Goal: Task Accomplishment & Management: Complete application form

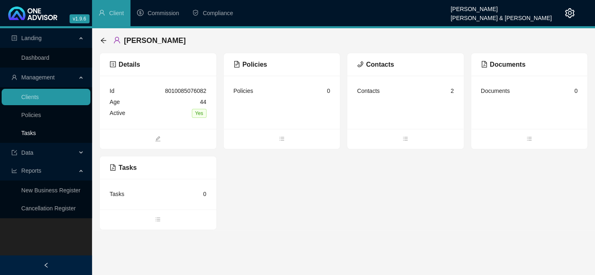
click at [22, 133] on link "Tasks" at bounding box center [28, 133] width 15 height 7
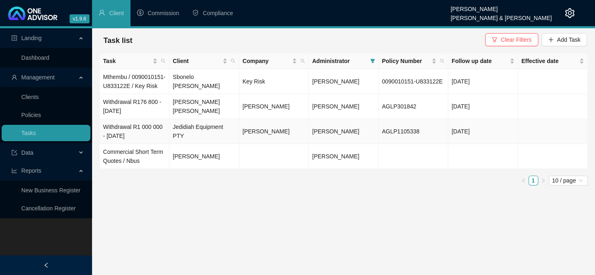
click at [207, 137] on td "Jedidiah Equipment PTY" at bounding box center [204, 131] width 70 height 25
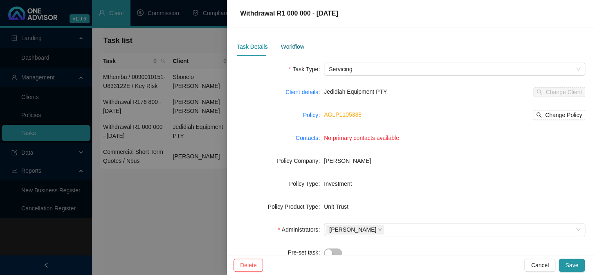
click at [290, 46] on div "Workflow" at bounding box center [292, 46] width 23 height 9
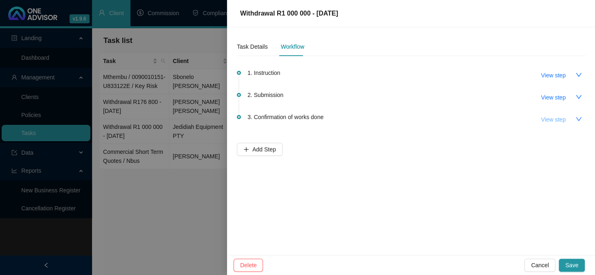
click at [553, 121] on span "View step" at bounding box center [553, 119] width 25 height 9
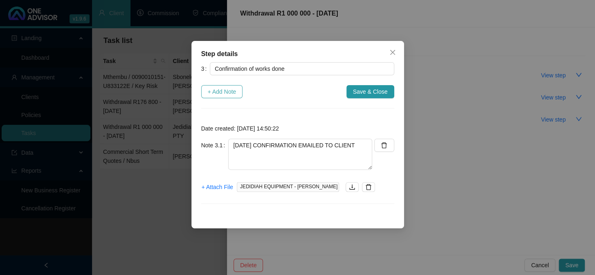
click at [224, 94] on span "+ Add Note" at bounding box center [222, 91] width 29 height 9
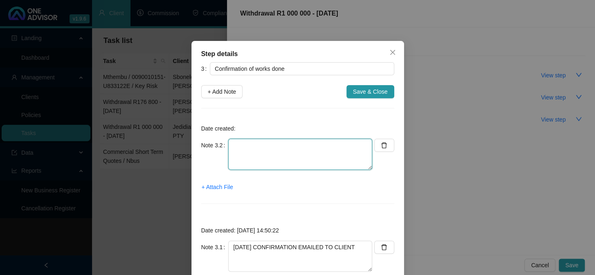
click at [271, 146] on textarea at bounding box center [300, 154] width 144 height 31
type textarea "c"
type textarea "CLIENT ACKNOWLEDGED"
click at [215, 186] on span "+ Attach File" at bounding box center [217, 186] width 31 height 9
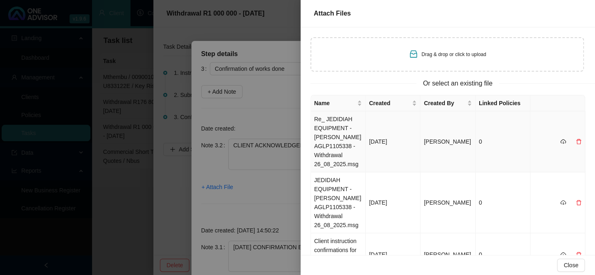
click at [335, 126] on td "Re_ JEDIDIAH EQUIPMENT - [PERSON_NAME] AGLP1105338 - Withdrawal 26_08_2025.msg" at bounding box center [338, 141] width 55 height 61
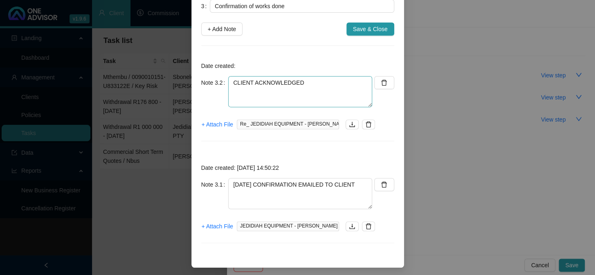
scroll to position [65, 0]
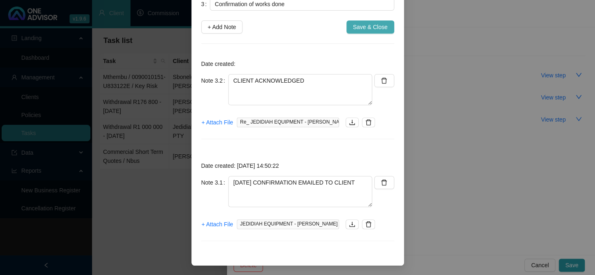
click at [353, 28] on span "Save & Close" at bounding box center [370, 26] width 35 height 9
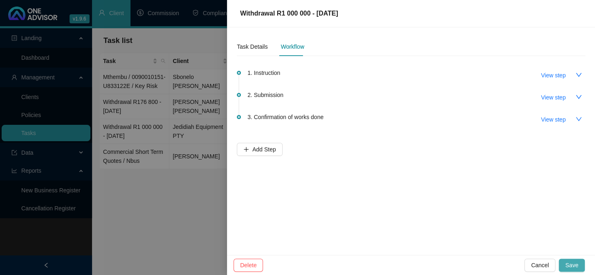
click at [570, 264] on span "Save" at bounding box center [571, 265] width 13 height 9
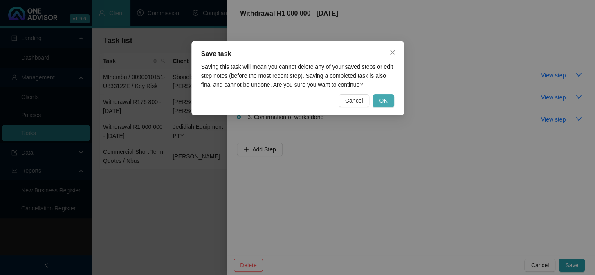
click at [386, 100] on span "OK" at bounding box center [383, 100] width 8 height 9
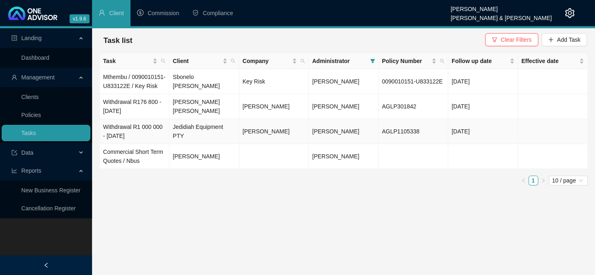
click at [200, 139] on td "Jedidiah Equipment PTY" at bounding box center [204, 131] width 70 height 25
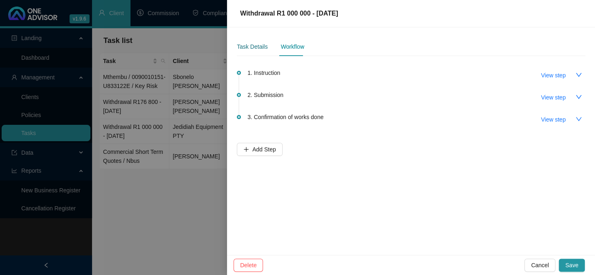
click at [247, 44] on div "Task Details" at bounding box center [252, 46] width 31 height 9
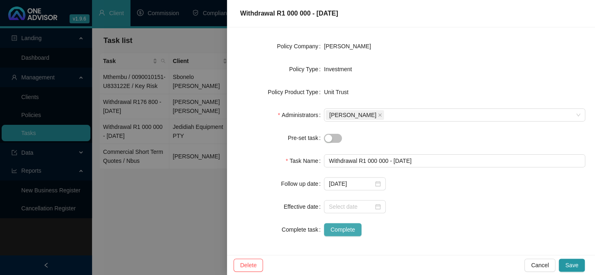
scroll to position [115, 0]
click at [344, 228] on span "Complete" at bounding box center [343, 229] width 25 height 9
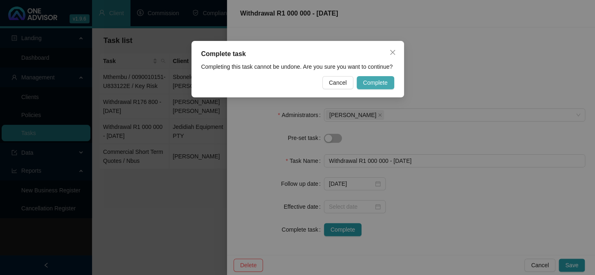
click at [380, 82] on span "Complete" at bounding box center [375, 82] width 25 height 9
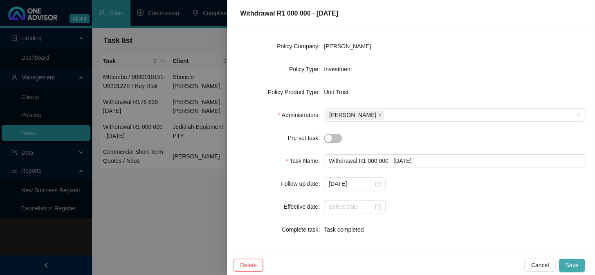
click at [576, 264] on span "Save" at bounding box center [571, 265] width 13 height 9
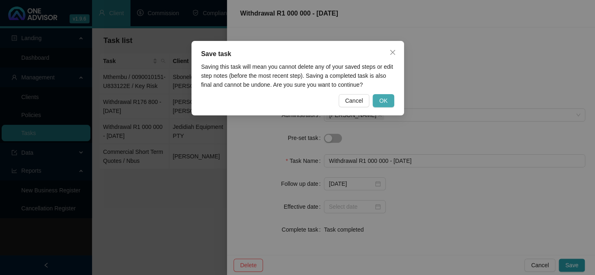
click at [385, 104] on span "OK" at bounding box center [383, 100] width 8 height 9
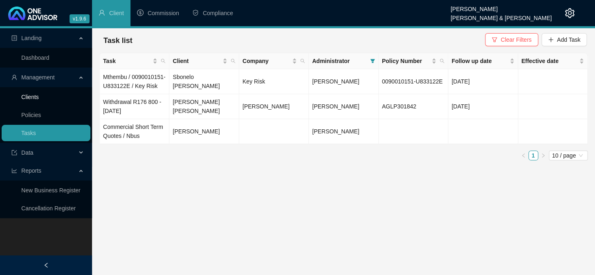
click at [26, 96] on link "Clients" at bounding box center [30, 97] width 18 height 7
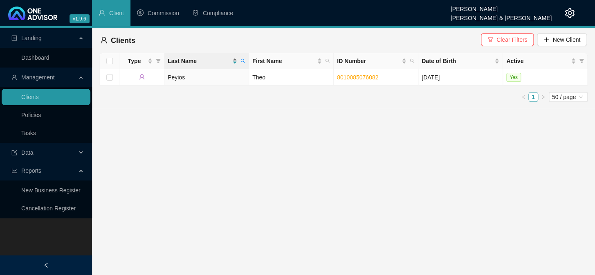
click at [188, 61] on span "Last Name" at bounding box center [199, 60] width 63 height 9
click at [245, 60] on span "Last Name" at bounding box center [243, 61] width 8 height 12
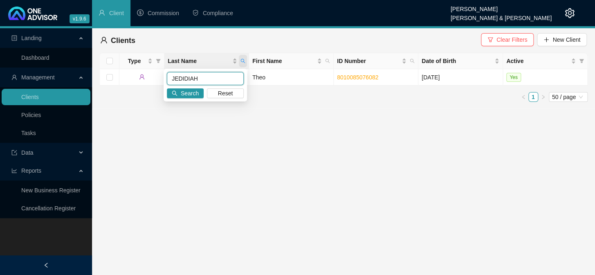
type input "JEDIDIAH"
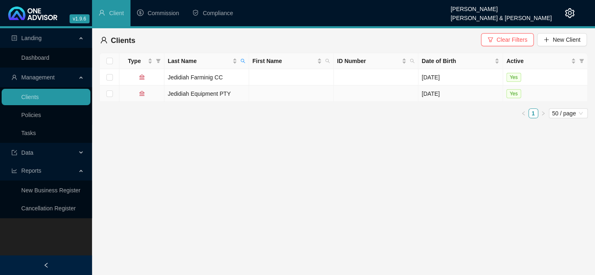
click at [208, 93] on td "Jedidiah Equipment PTY" at bounding box center [206, 93] width 85 height 16
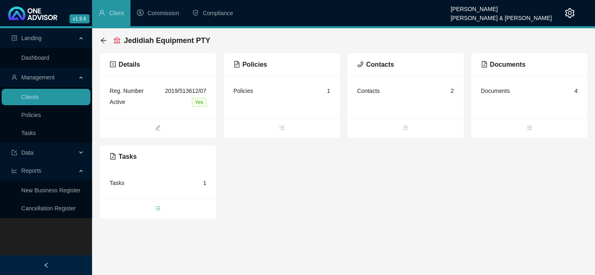
click at [156, 206] on icon "bars" at bounding box center [158, 208] width 6 height 6
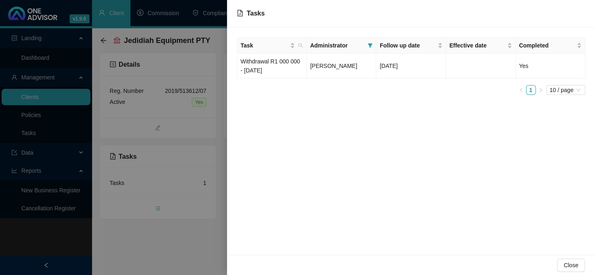
click at [156, 206] on div at bounding box center [297, 137] width 595 height 275
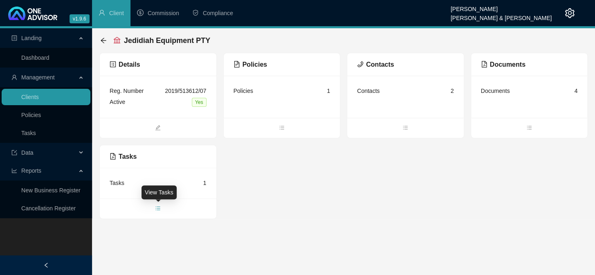
click at [156, 206] on icon "bars" at bounding box center [158, 208] width 6 height 6
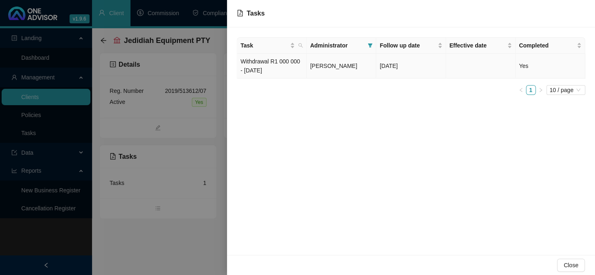
click at [246, 66] on td "Withdrawal R1 000 000 - [DATE]" at bounding box center [272, 66] width 70 height 25
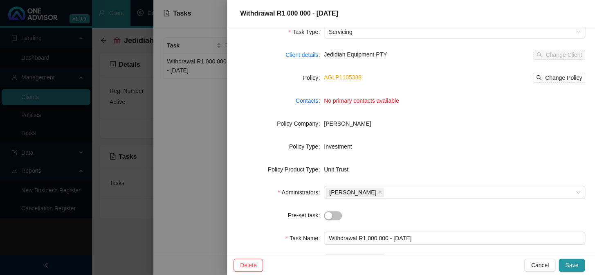
scroll to position [111, 0]
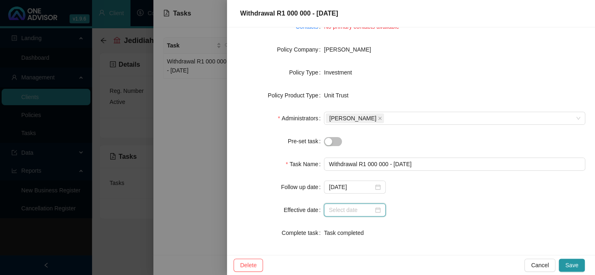
click at [344, 207] on input at bounding box center [351, 209] width 45 height 9
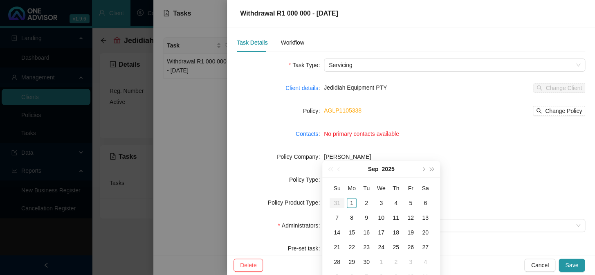
scroll to position [0, 0]
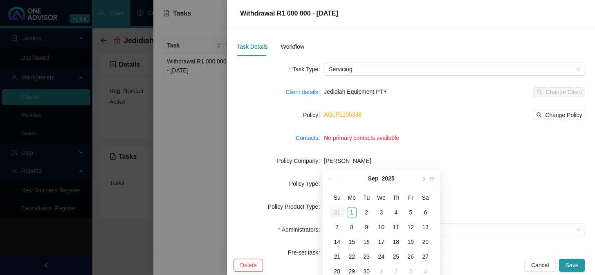
type input "[DATE]"
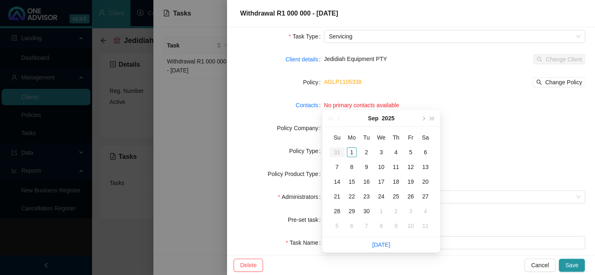
scroll to position [74, 0]
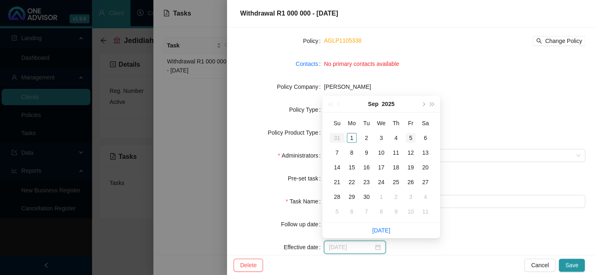
type input "[DATE]"
click at [352, 139] on div "1" at bounding box center [352, 138] width 10 height 10
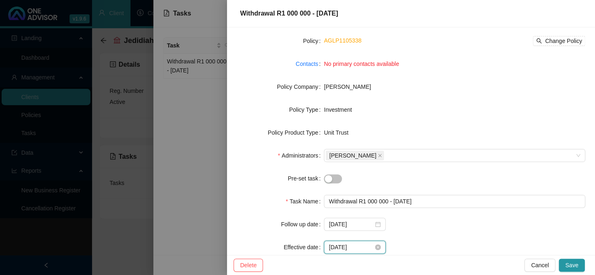
click at [357, 246] on input "[DATE]" at bounding box center [351, 247] width 45 height 9
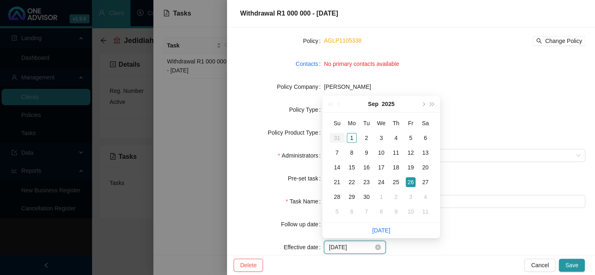
click at [347, 248] on input "[DATE]" at bounding box center [351, 247] width 45 height 9
type input "[DATE]"
click at [568, 262] on span "Save" at bounding box center [571, 265] width 13 height 9
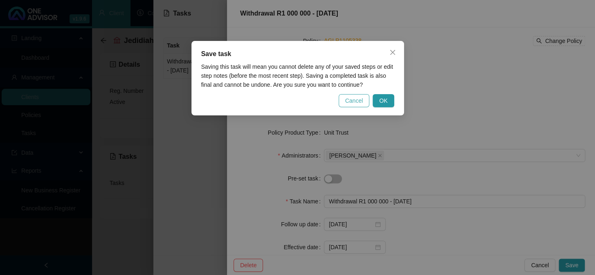
click at [346, 100] on button "Cancel" at bounding box center [354, 100] width 31 height 13
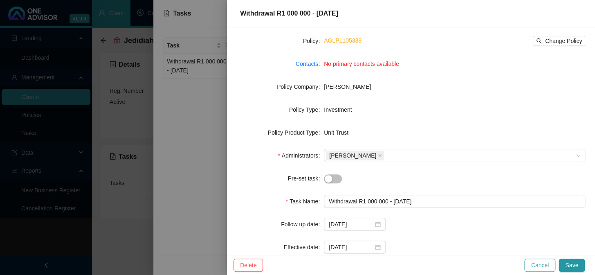
click at [542, 263] on span "Cancel" at bounding box center [540, 265] width 18 height 9
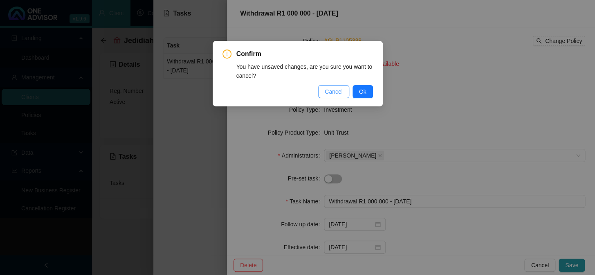
click at [340, 92] on span "Cancel" at bounding box center [334, 91] width 18 height 9
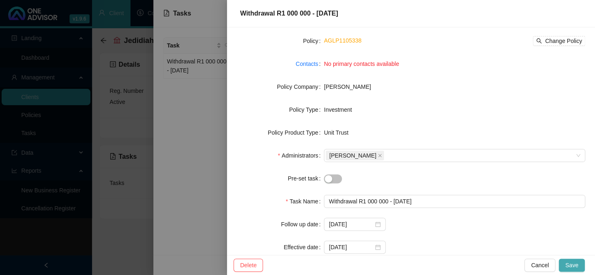
click at [574, 265] on span "Save" at bounding box center [571, 265] width 13 height 9
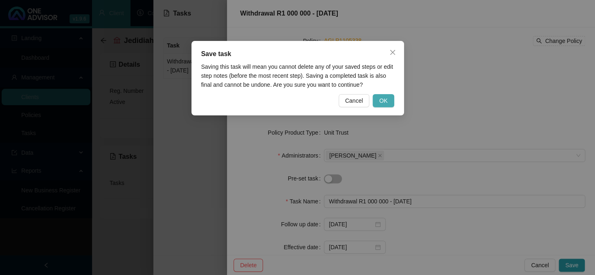
click at [383, 99] on span "OK" at bounding box center [383, 100] width 8 height 9
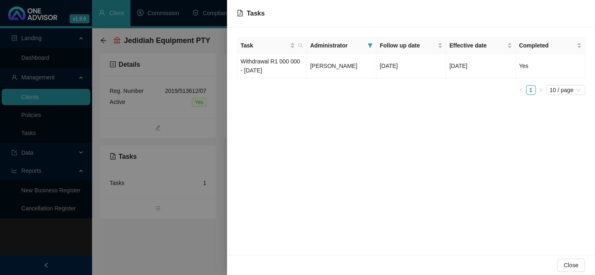
click at [140, 250] on div at bounding box center [297, 137] width 595 height 275
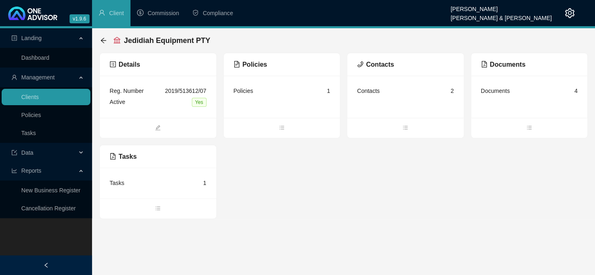
click at [98, 130] on div "Jedidiah Equipment PTY Details Reg. Number 2019/513612/07 Active Yes Policies P…" at bounding box center [343, 123] width 503 height 191
click at [24, 130] on link "Tasks" at bounding box center [28, 133] width 15 height 7
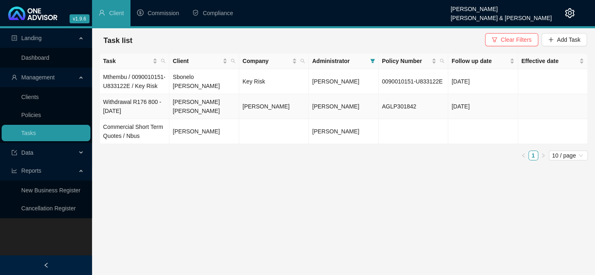
click at [123, 109] on td "Withdrawal R176 800 - [DATE]" at bounding box center [135, 106] width 70 height 25
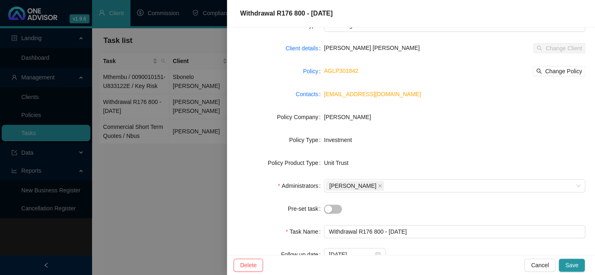
scroll to position [115, 0]
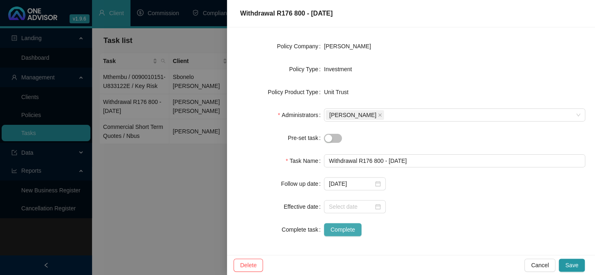
click at [346, 228] on span "Complete" at bounding box center [343, 229] width 25 height 9
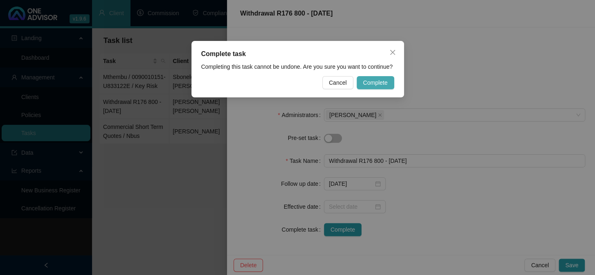
click at [379, 82] on span "Complete" at bounding box center [375, 82] width 25 height 9
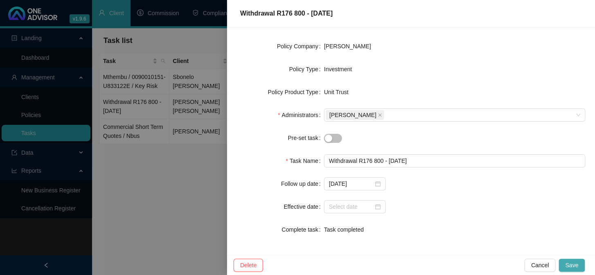
click at [569, 261] on span "Save" at bounding box center [571, 265] width 13 height 9
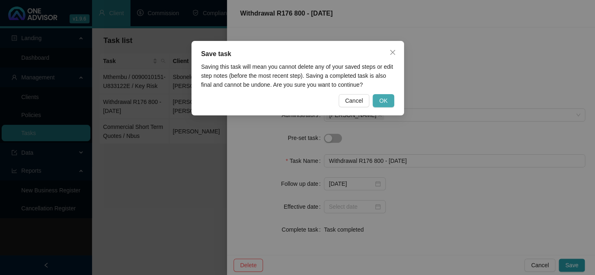
click at [387, 103] on span "OK" at bounding box center [383, 100] width 8 height 9
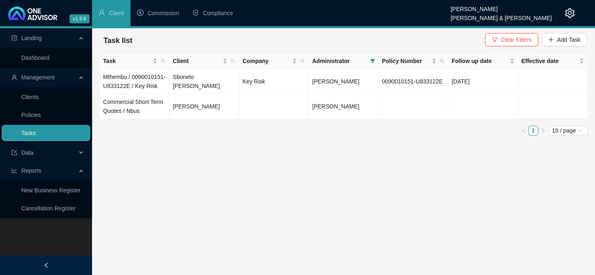
click at [21, 133] on link "Tasks" at bounding box center [28, 133] width 15 height 7
click at [29, 100] on link "Clients" at bounding box center [30, 97] width 18 height 7
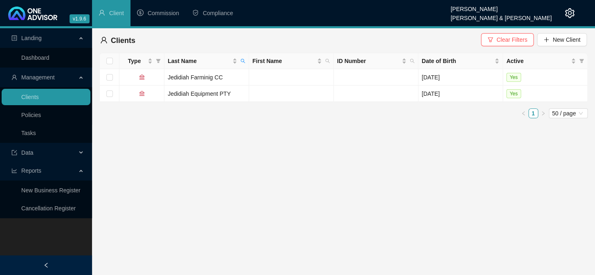
click at [241, 62] on icon "search" at bounding box center [243, 60] width 5 height 5
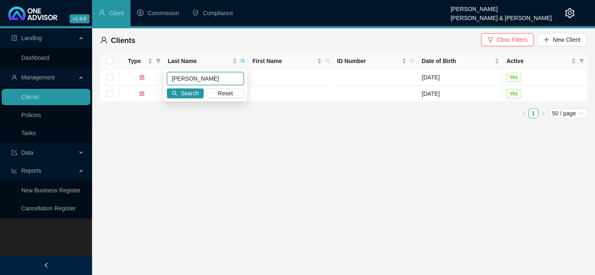
type input "[PERSON_NAME]"
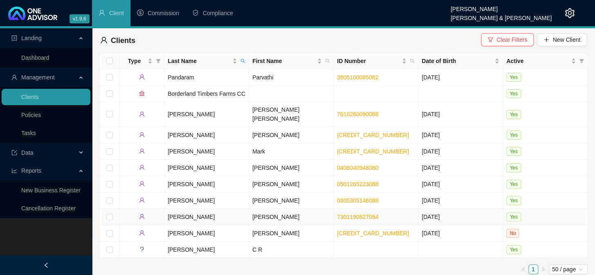
click at [177, 209] on td "[PERSON_NAME]" at bounding box center [206, 217] width 85 height 16
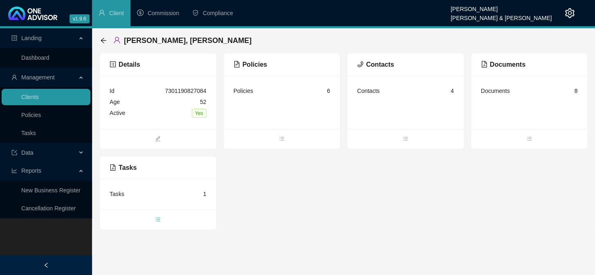
click at [151, 221] on span "bars" at bounding box center [158, 220] width 117 height 9
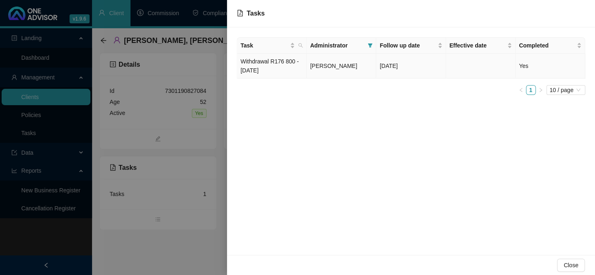
click at [266, 70] on td "Withdrawal R176 800 - [DATE]" at bounding box center [272, 66] width 70 height 25
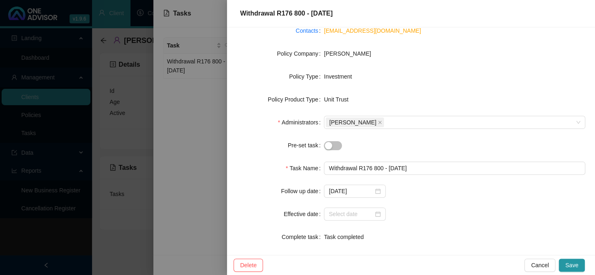
scroll to position [111, 0]
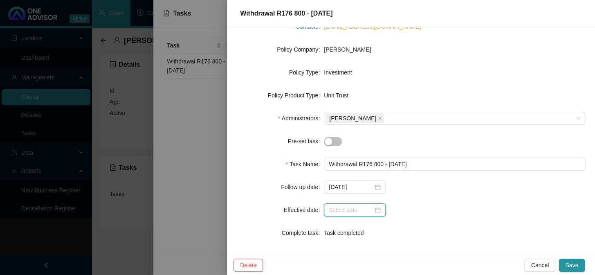
click at [355, 211] on input at bounding box center [351, 209] width 45 height 9
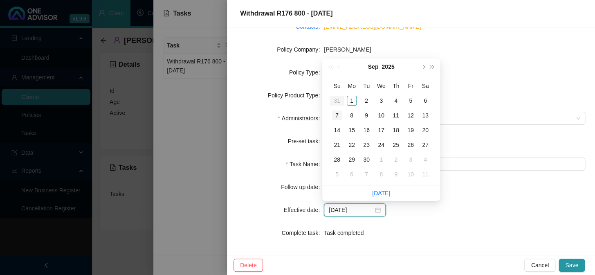
type input "[DATE]"
click at [350, 101] on div "1" at bounding box center [352, 101] width 10 height 10
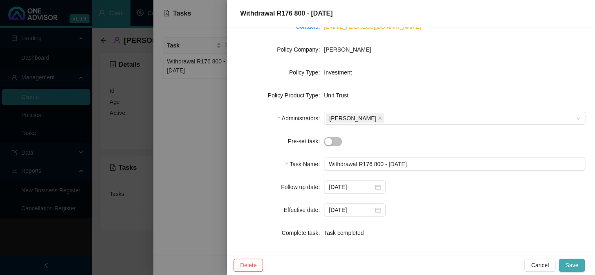
click at [570, 264] on span "Save" at bounding box center [571, 265] width 13 height 9
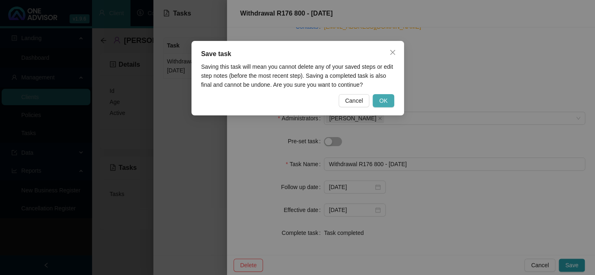
click at [385, 96] on span "OK" at bounding box center [383, 100] width 8 height 9
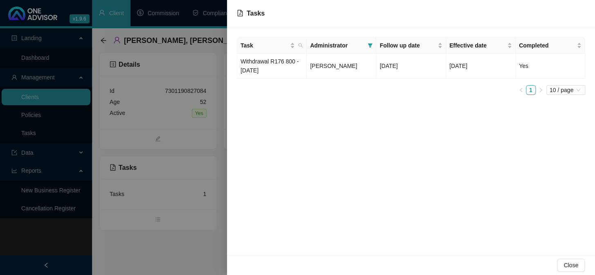
click at [36, 99] on div at bounding box center [297, 137] width 595 height 275
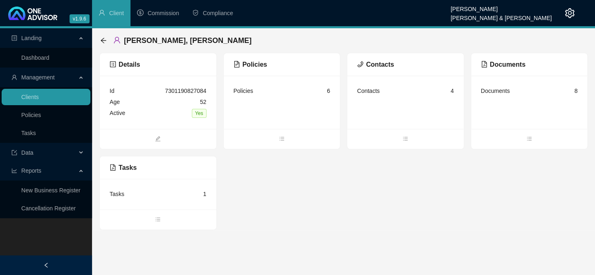
click at [118, 194] on div "Tasks" at bounding box center [117, 193] width 15 height 9
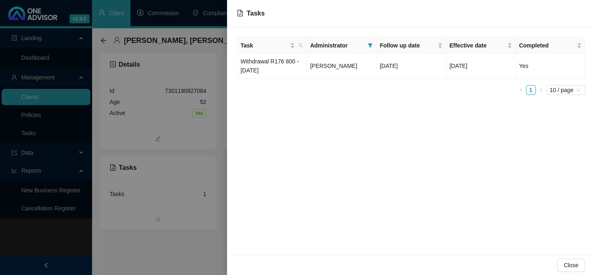
click at [35, 103] on div at bounding box center [297, 137] width 595 height 275
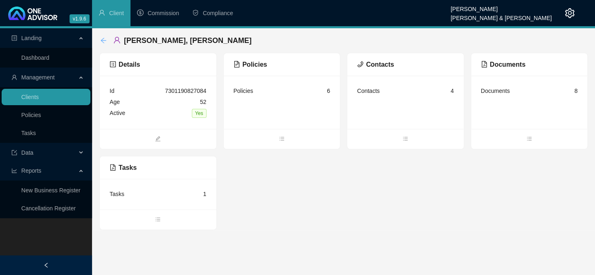
click at [106, 38] on icon "arrow-left" at bounding box center [103, 40] width 7 height 7
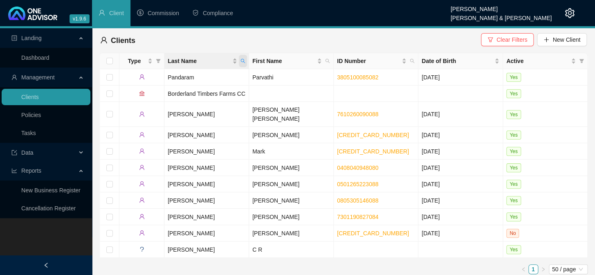
click at [242, 61] on icon "search" at bounding box center [243, 61] width 4 height 4
type input "jedidiah"
click at [200, 94] on button "Search" at bounding box center [185, 93] width 37 height 10
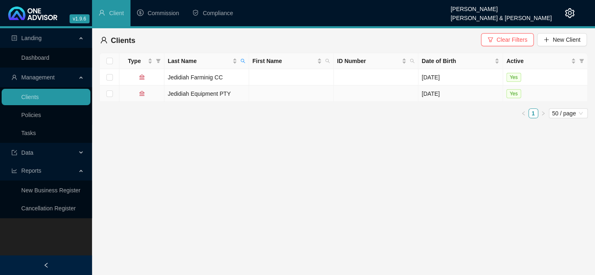
click at [173, 93] on td "Jedidiah Equipment PTY" at bounding box center [206, 93] width 85 height 16
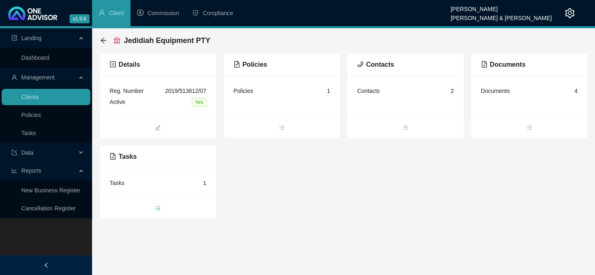
click at [158, 206] on icon "bars" at bounding box center [158, 208] width 4 height 4
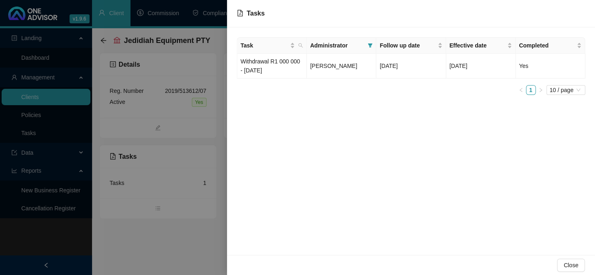
click at [21, 98] on div at bounding box center [297, 137] width 595 height 275
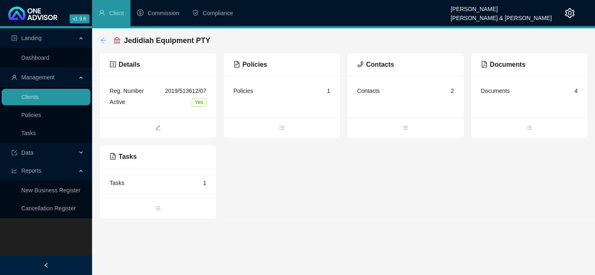
click at [103, 40] on icon "arrow-left" at bounding box center [103, 40] width 5 height 5
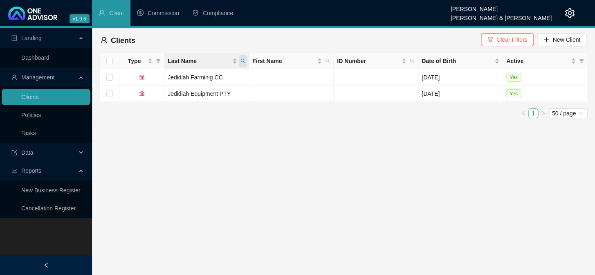
click at [241, 59] on icon "search" at bounding box center [243, 60] width 5 height 5
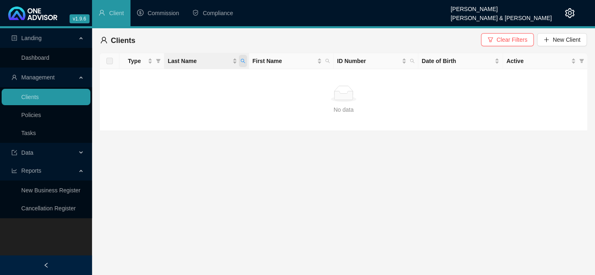
click at [241, 61] on icon "search" at bounding box center [243, 60] width 5 height 5
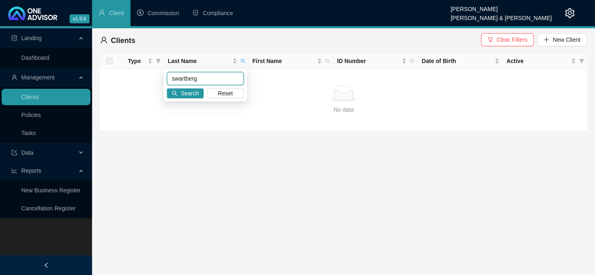
click at [213, 79] on input "swartberg" at bounding box center [205, 78] width 77 height 13
type input "s"
click at [209, 125] on td "No data No data" at bounding box center [344, 100] width 488 height 62
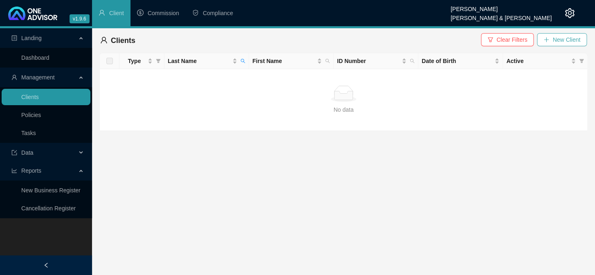
click at [571, 41] on span "New Client" at bounding box center [567, 39] width 28 height 9
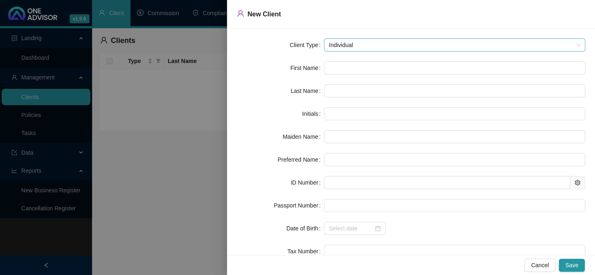
click at [575, 45] on div "Individual" at bounding box center [454, 44] width 261 height 13
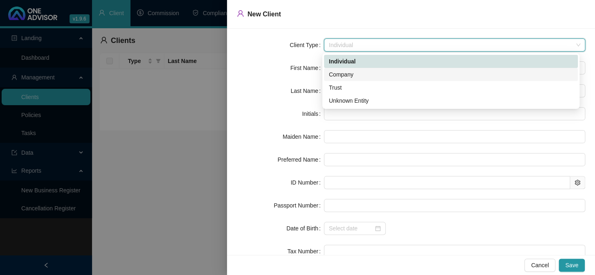
click at [355, 76] on div "Company" at bounding box center [451, 74] width 244 height 9
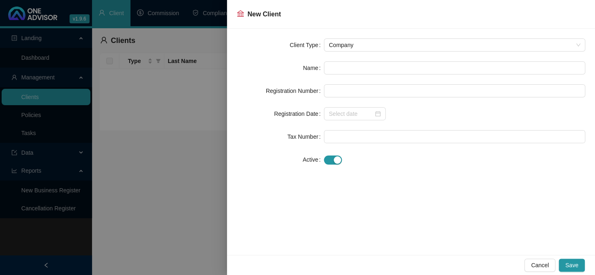
click at [63, 232] on div at bounding box center [297, 137] width 595 height 275
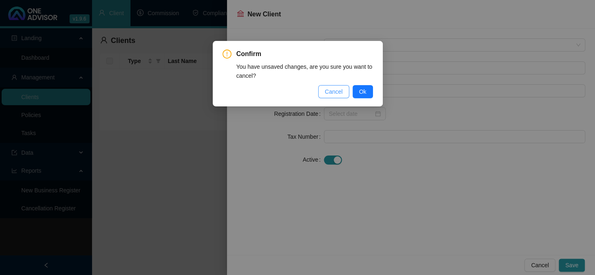
click at [334, 92] on span "Cancel" at bounding box center [334, 91] width 18 height 9
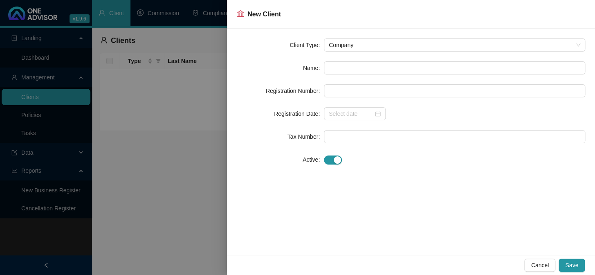
click at [5, 229] on div at bounding box center [297, 137] width 595 height 275
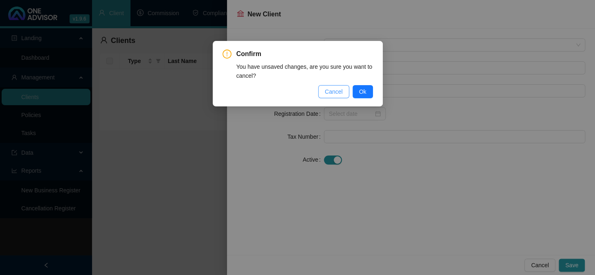
click at [326, 93] on span "Cancel" at bounding box center [334, 91] width 18 height 9
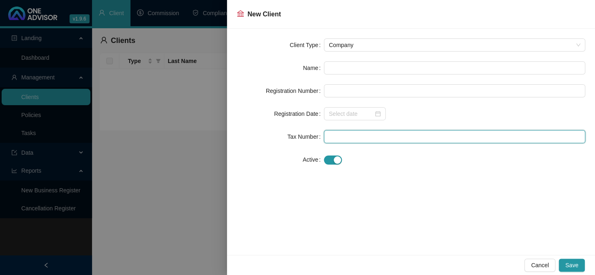
click at [358, 139] on input "text" at bounding box center [454, 136] width 261 height 13
type input "4420177042"
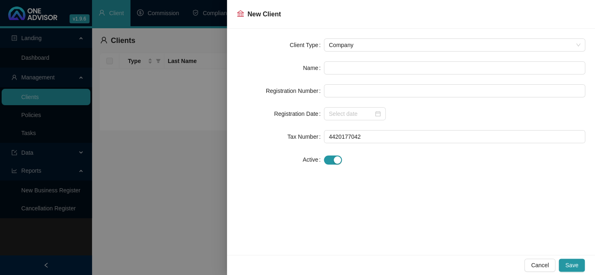
click at [3, 228] on div at bounding box center [297, 137] width 595 height 275
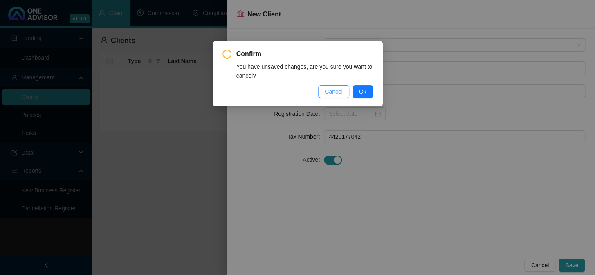
click at [341, 92] on span "Cancel" at bounding box center [334, 91] width 18 height 9
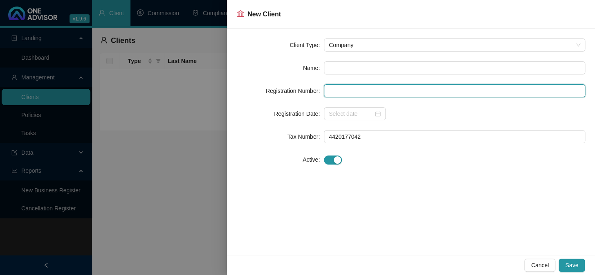
click at [344, 89] on input "text" at bounding box center [454, 90] width 261 height 13
type input "20006004610006"
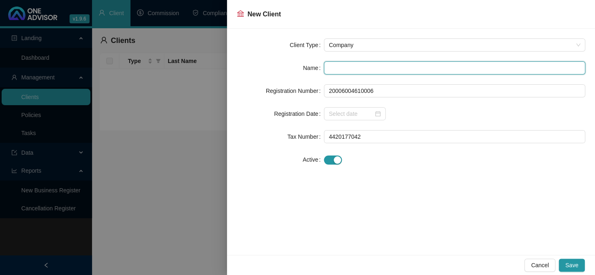
click at [344, 67] on input "text" at bounding box center [454, 67] width 261 height 13
type input "Swartberg Stocktheft Prevention Association"
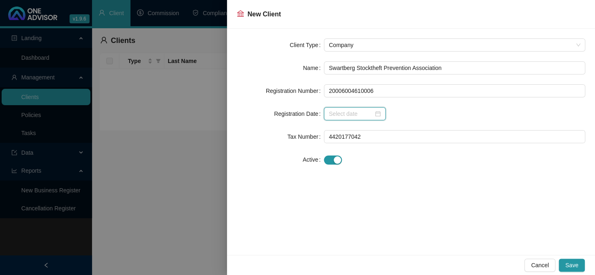
click at [351, 115] on input at bounding box center [351, 113] width 45 height 9
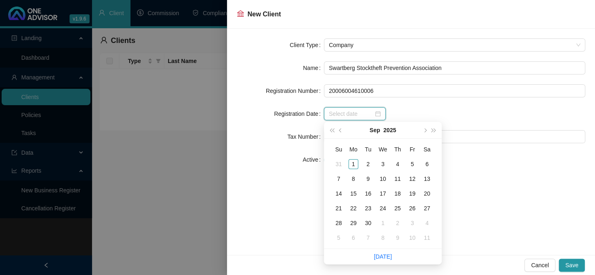
click at [351, 115] on input at bounding box center [351, 113] width 45 height 9
type input "[DATE]"
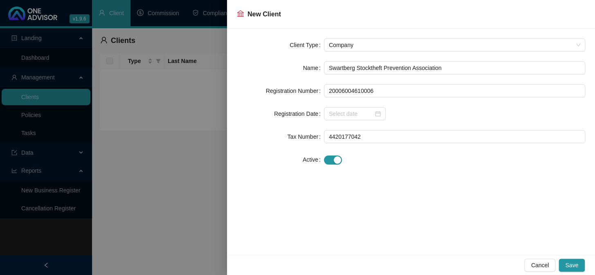
click at [517, 164] on div at bounding box center [454, 159] width 261 height 13
click at [579, 262] on button "Save" at bounding box center [572, 265] width 26 height 13
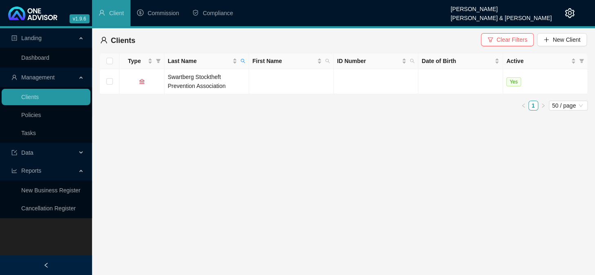
click at [54, 238] on div "Landing Dashboard Management Clients Policies Tasks Data Reports New Business R…" at bounding box center [46, 165] width 92 height 275
click at [182, 84] on td "Swartberg Stocktheft Prevention Association" at bounding box center [206, 81] width 85 height 25
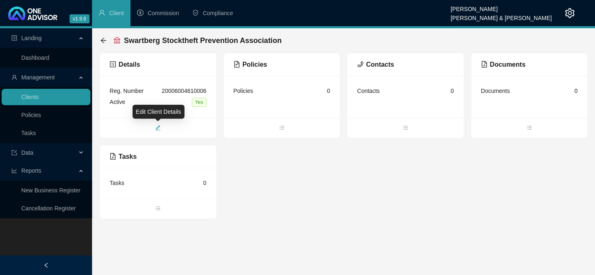
click at [158, 127] on icon "edit" at bounding box center [158, 128] width 6 height 6
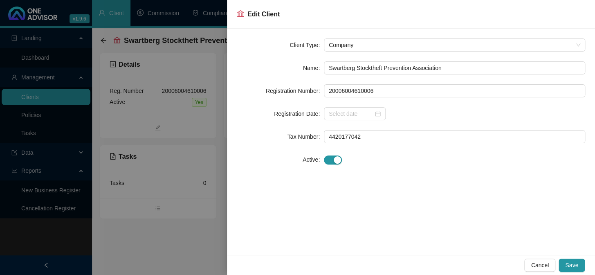
click at [175, 230] on div at bounding box center [297, 137] width 595 height 275
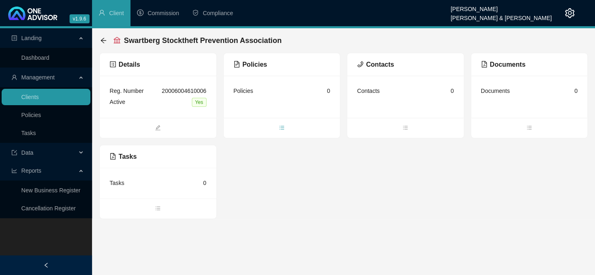
click at [280, 127] on icon "bars" at bounding box center [282, 128] width 6 height 6
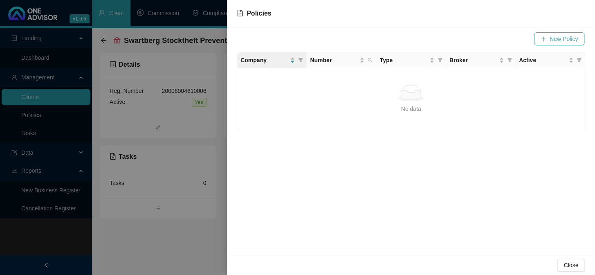
click at [551, 42] on span "New Policy" at bounding box center [564, 38] width 28 height 9
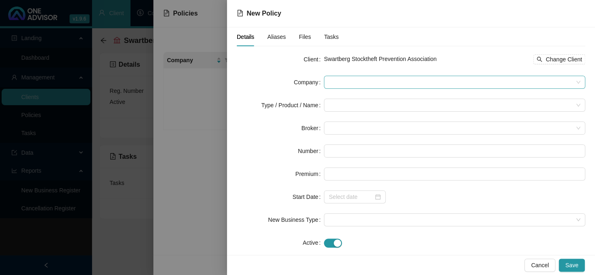
click at [336, 82] on span at bounding box center [455, 82] width 252 height 12
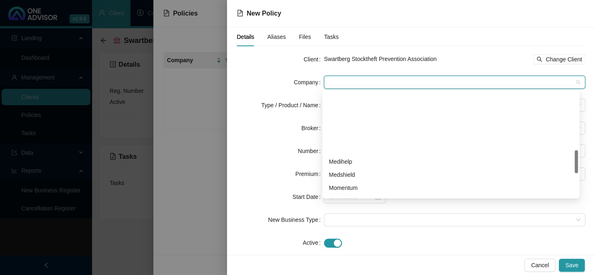
scroll to position [297, 0]
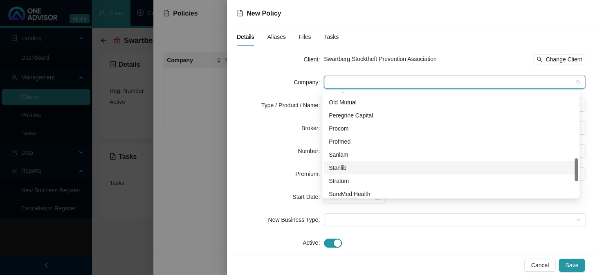
click at [336, 166] on div "Stanlib" at bounding box center [451, 167] width 244 height 9
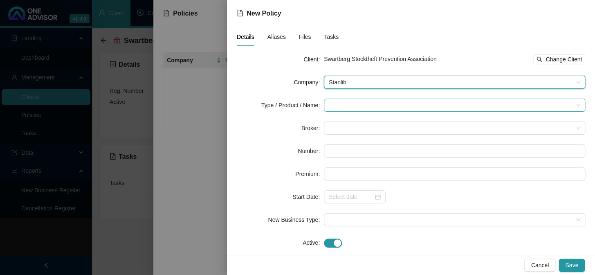
click at [341, 106] on input "search" at bounding box center [451, 105] width 244 height 12
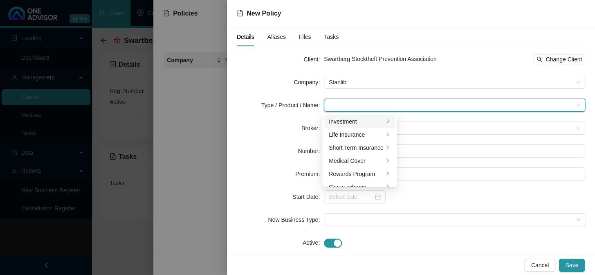
click at [341, 122] on div "Investment" at bounding box center [356, 121] width 55 height 9
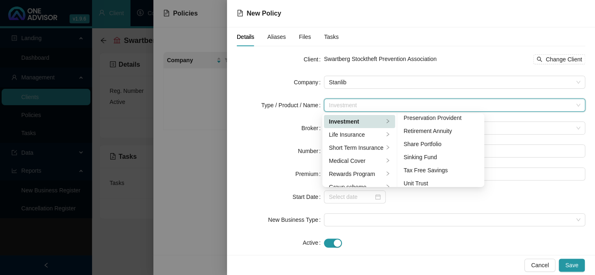
scroll to position [126, 0]
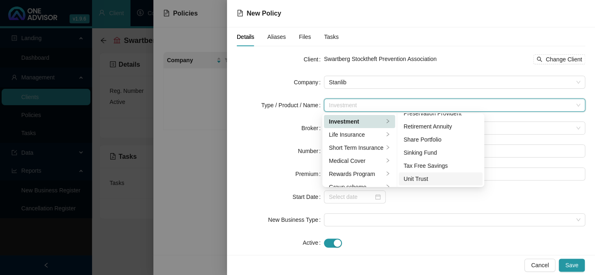
click at [423, 175] on div "Unit Trust" at bounding box center [441, 178] width 74 height 9
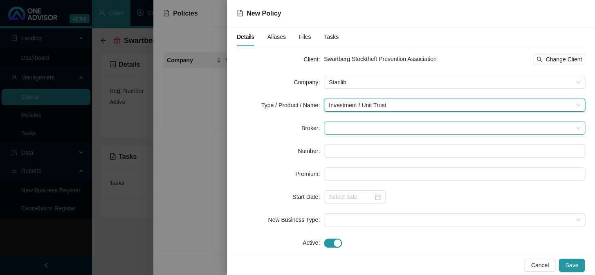
click at [369, 129] on span at bounding box center [455, 128] width 252 height 12
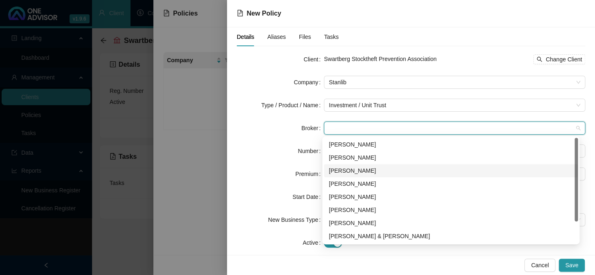
click at [345, 172] on div "[PERSON_NAME]" at bounding box center [451, 170] width 244 height 9
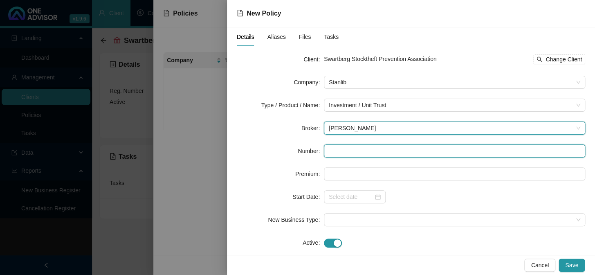
click at [338, 157] on input "text" at bounding box center [454, 150] width 261 height 13
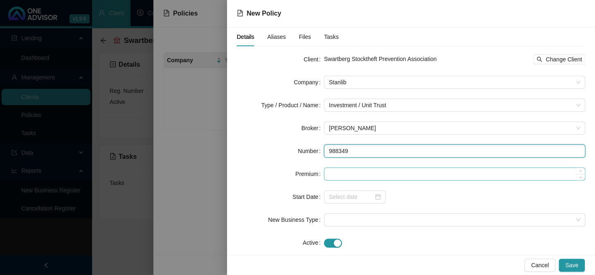
type input "988349"
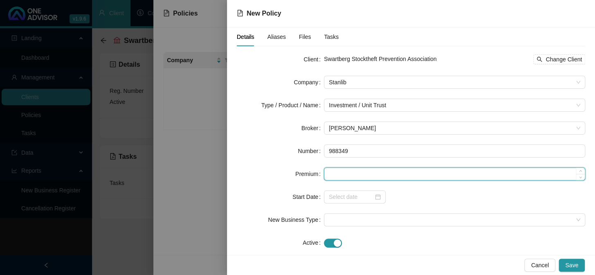
click at [339, 175] on input at bounding box center [454, 174] width 261 height 12
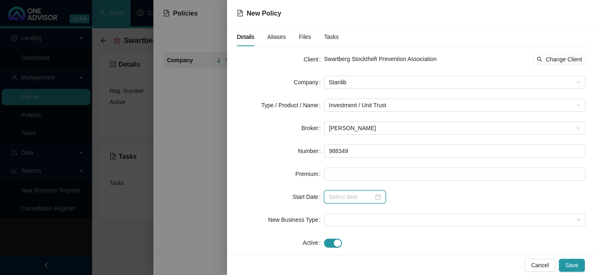
click at [341, 196] on input at bounding box center [351, 196] width 45 height 9
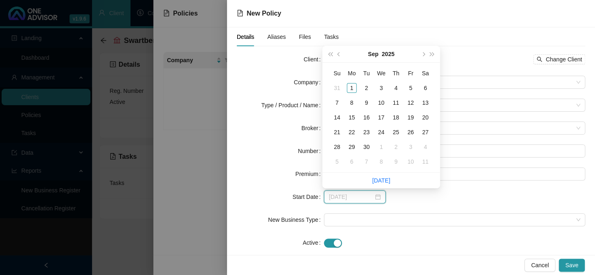
type input "[DATE]"
click at [342, 56] on button "prev-year" at bounding box center [339, 54] width 9 height 16
type input "[DATE]"
click at [411, 90] on div "1" at bounding box center [411, 88] width 10 height 10
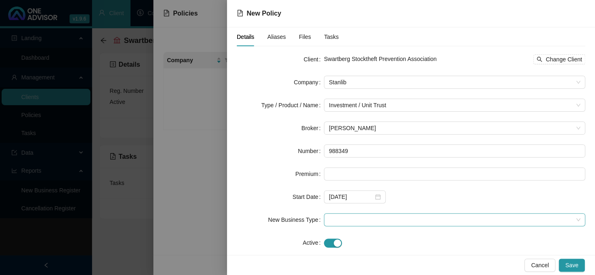
click at [351, 223] on span at bounding box center [455, 220] width 252 height 12
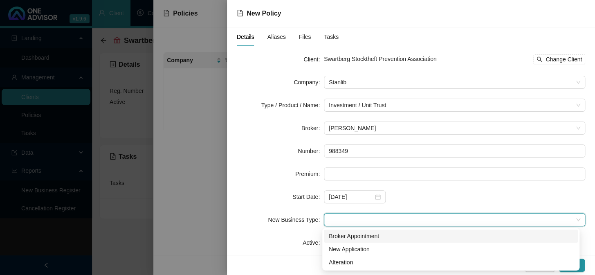
click at [351, 237] on div "Broker Appointment" at bounding box center [451, 236] width 244 height 9
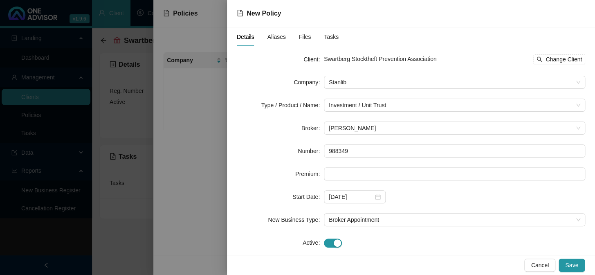
click at [247, 266] on div "Cancel Save" at bounding box center [411, 265] width 368 height 20
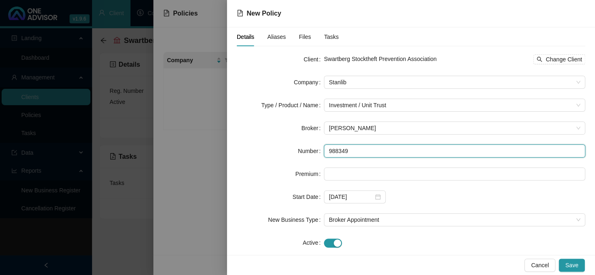
drag, startPoint x: 349, startPoint y: 151, endPoint x: 321, endPoint y: 153, distance: 27.4
click at [321, 153] on div "Number 988349" at bounding box center [411, 150] width 349 height 13
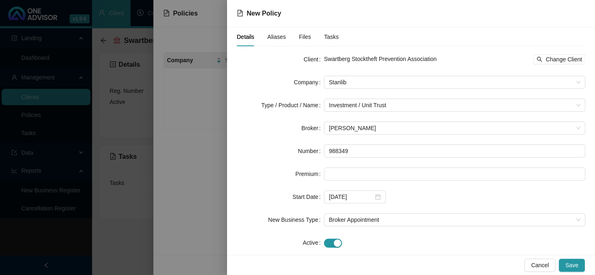
click at [60, 240] on div at bounding box center [297, 137] width 595 height 275
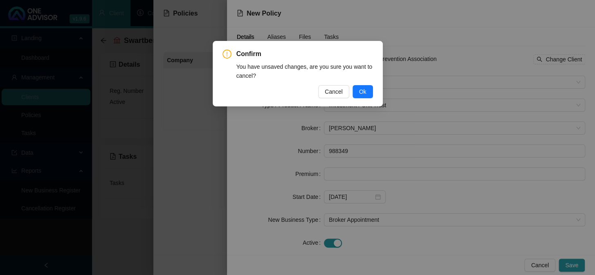
click at [343, 89] on button "Cancel" at bounding box center [333, 91] width 31 height 13
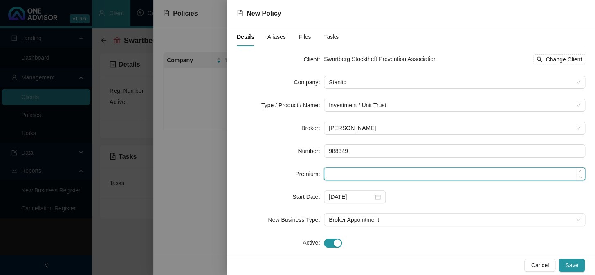
click at [355, 175] on input at bounding box center [454, 174] width 261 height 12
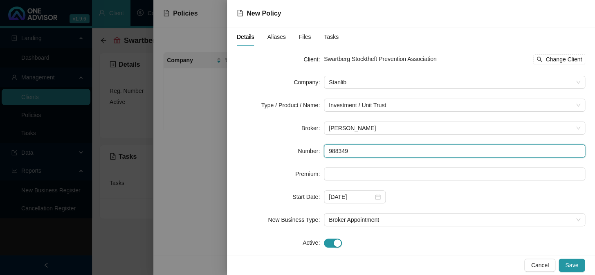
click at [367, 150] on input "988349" at bounding box center [454, 150] width 261 height 13
type input "9"
type input "75209723"
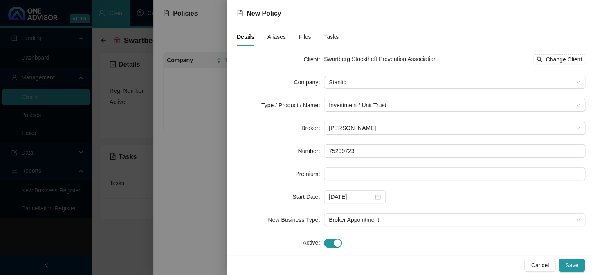
click at [270, 36] on span "Aliases" at bounding box center [277, 37] width 18 height 6
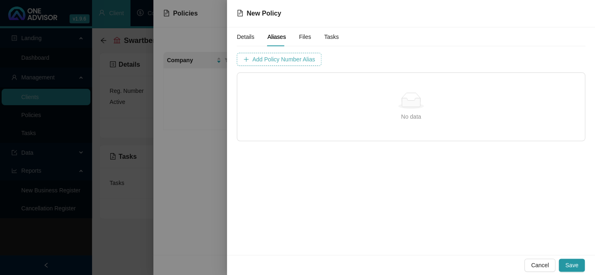
click at [267, 58] on span "Add Policy Number Alias" at bounding box center [283, 59] width 63 height 9
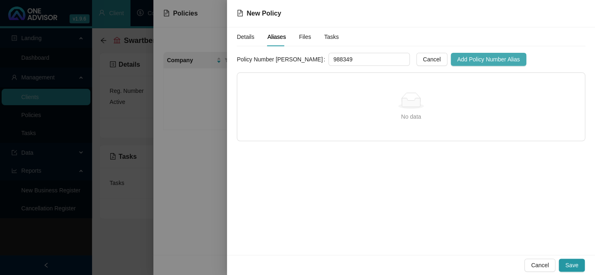
type input "988349"
click at [457, 58] on span "Add Policy Number Alias" at bounding box center [488, 59] width 63 height 9
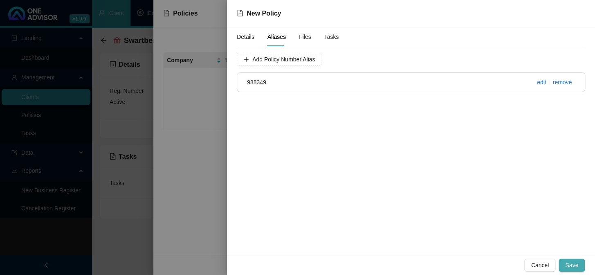
click at [567, 263] on span "Save" at bounding box center [571, 265] width 13 height 9
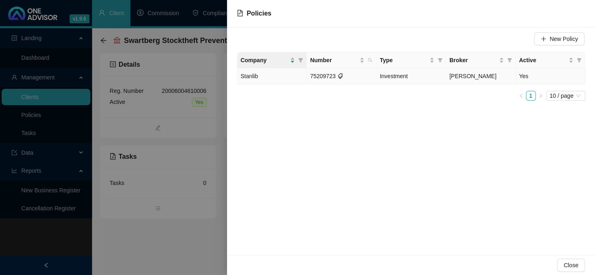
click at [254, 77] on span "Stanlib" at bounding box center [250, 76] width 18 height 7
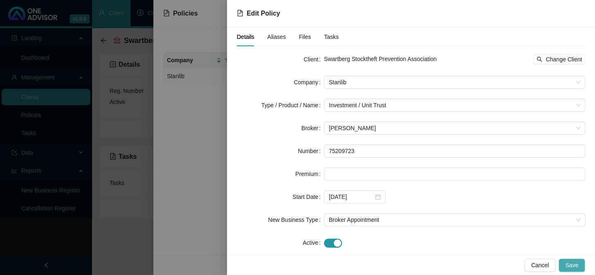
click at [573, 265] on span "Save" at bounding box center [571, 265] width 13 height 9
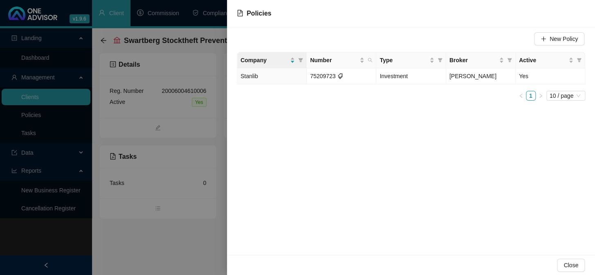
click at [76, 253] on div at bounding box center [297, 137] width 595 height 275
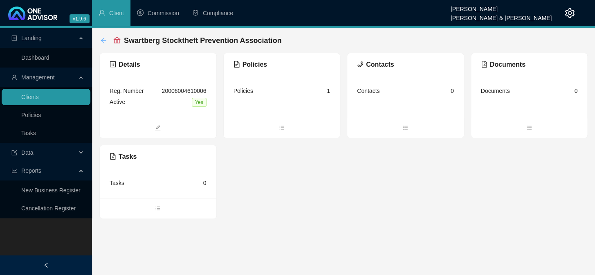
click at [101, 38] on icon "arrow-left" at bounding box center [103, 40] width 7 height 7
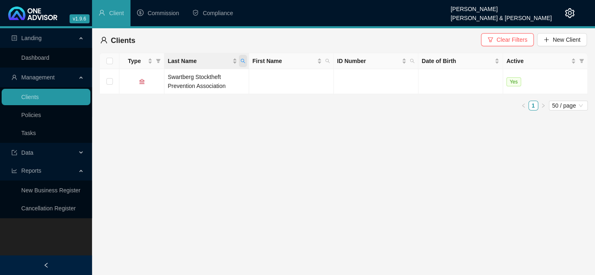
click at [241, 58] on icon "search" at bounding box center [243, 60] width 5 height 5
type input "[PERSON_NAME]"
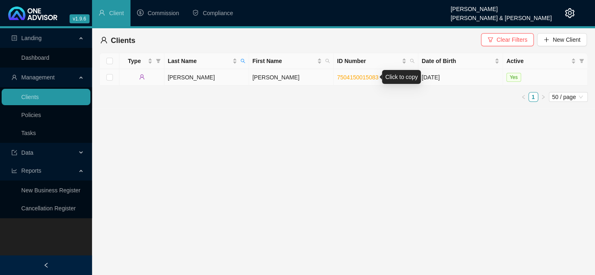
click at [350, 75] on link "7504150015083" at bounding box center [357, 77] width 41 height 7
click at [174, 79] on td "[PERSON_NAME]" at bounding box center [206, 77] width 85 height 16
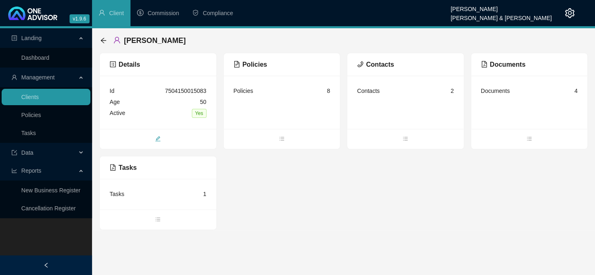
click at [161, 137] on span "edit" at bounding box center [158, 139] width 117 height 9
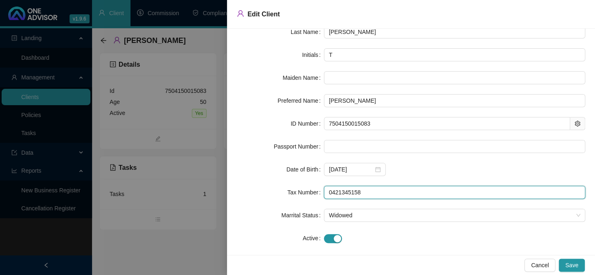
scroll to position [68, 0]
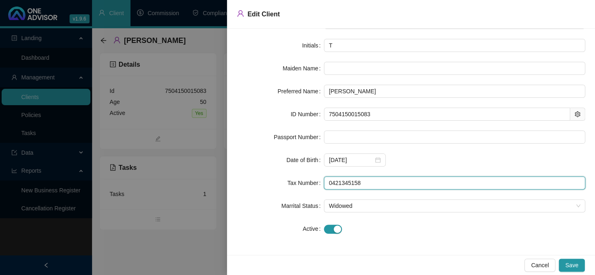
drag, startPoint x: 363, startPoint y: 250, endPoint x: 324, endPoint y: 188, distance: 73.7
click at [324, 188] on input "0421345158" at bounding box center [454, 182] width 261 height 13
